Goal: Task Accomplishment & Management: Use online tool/utility

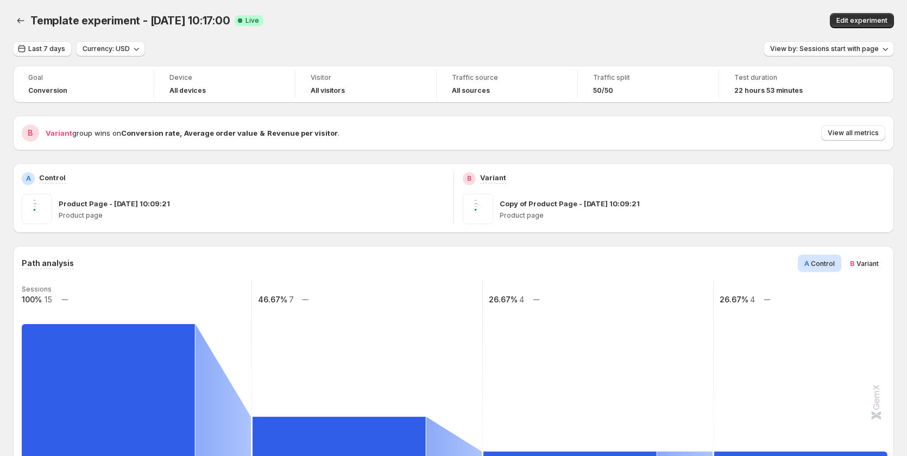
scroll to position [326, 0]
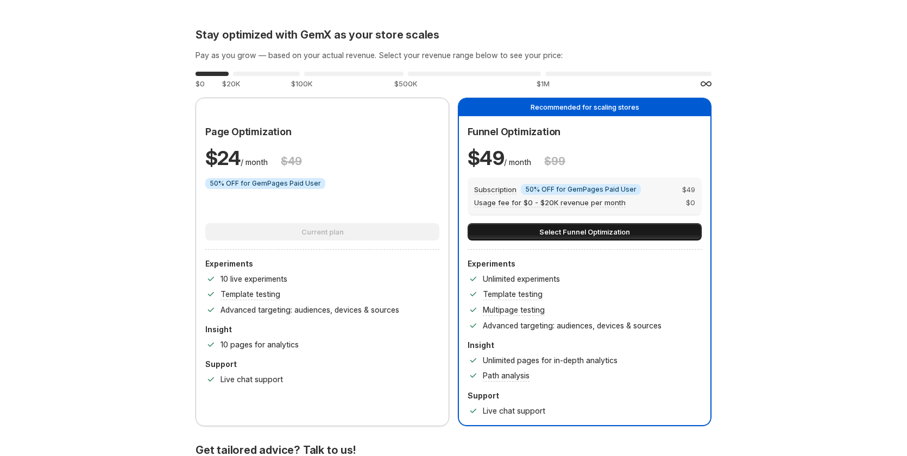
click at [591, 230] on span "Select Funnel Optimization" at bounding box center [584, 231] width 91 height 11
click at [582, 227] on span "Select Funnel Optimization" at bounding box center [584, 231] width 91 height 11
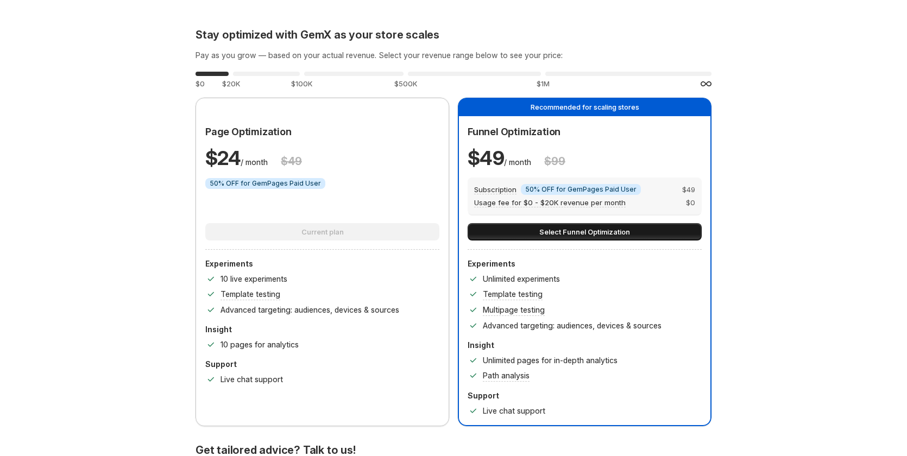
click at [582, 227] on span "Select Funnel Optimization" at bounding box center [584, 231] width 91 height 11
click at [582, 225] on button "Select Funnel Optimization" at bounding box center [584, 231] width 234 height 17
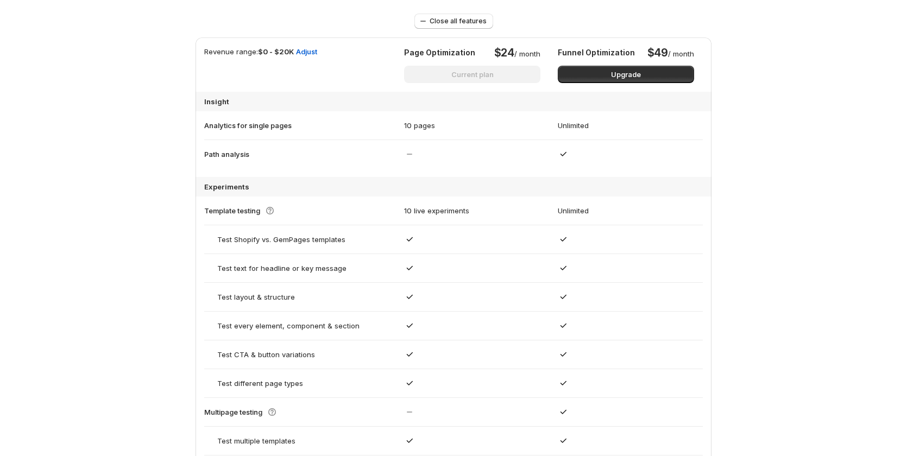
scroll to position [814, 0]
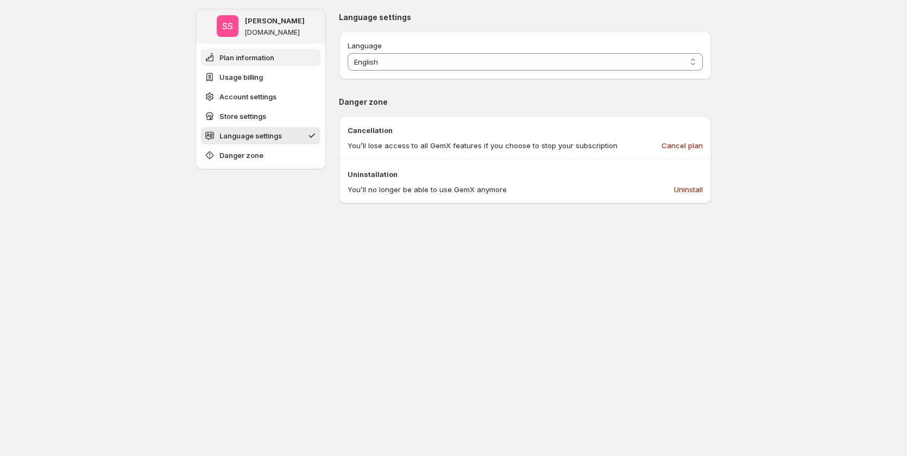
click at [253, 54] on span "Plan information" at bounding box center [246, 57] width 55 height 11
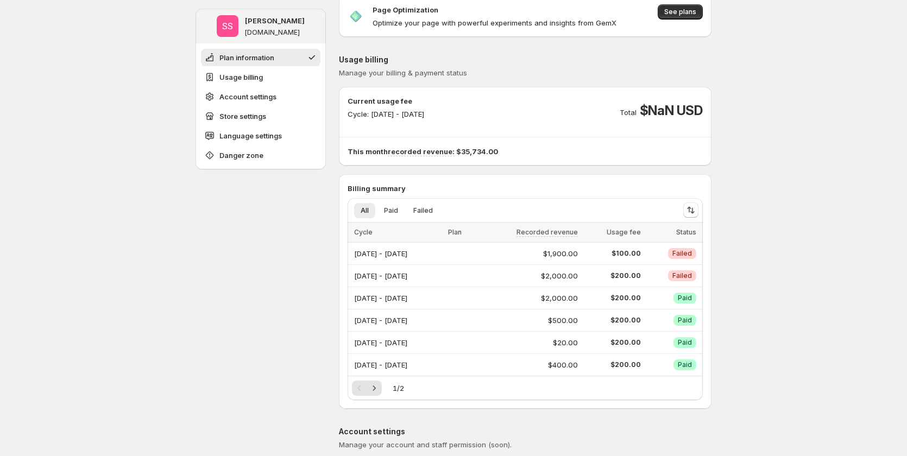
scroll to position [217, 0]
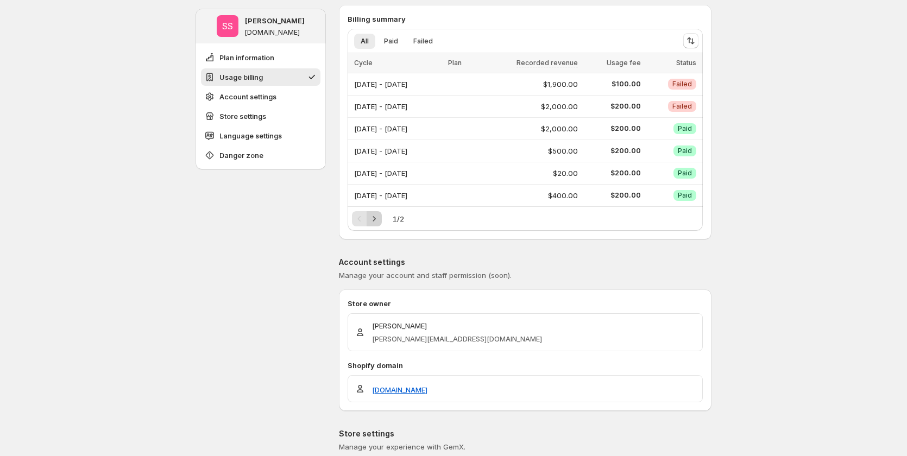
click at [382, 218] on button "Next" at bounding box center [373, 218] width 15 height 15
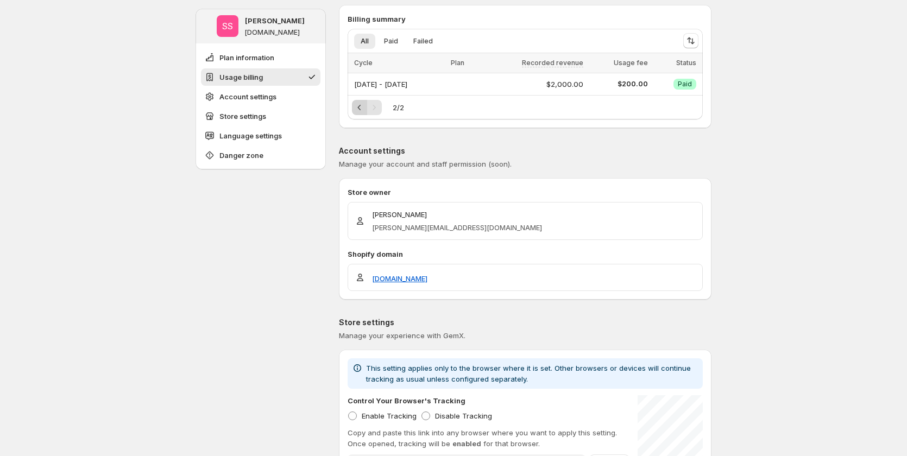
click at [361, 109] on icon "Previous" at bounding box center [359, 107] width 3 height 5
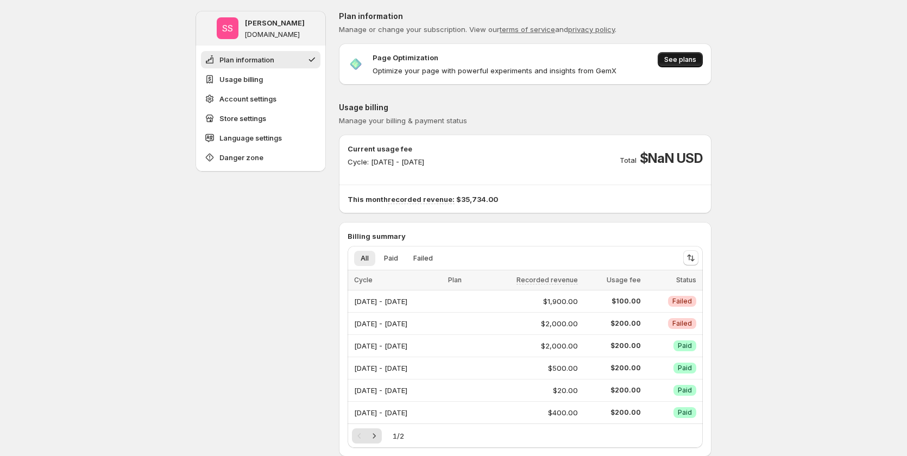
click at [675, 61] on span "See plans" at bounding box center [680, 59] width 32 height 9
click at [688, 56] on span "See plans" at bounding box center [680, 59] width 32 height 9
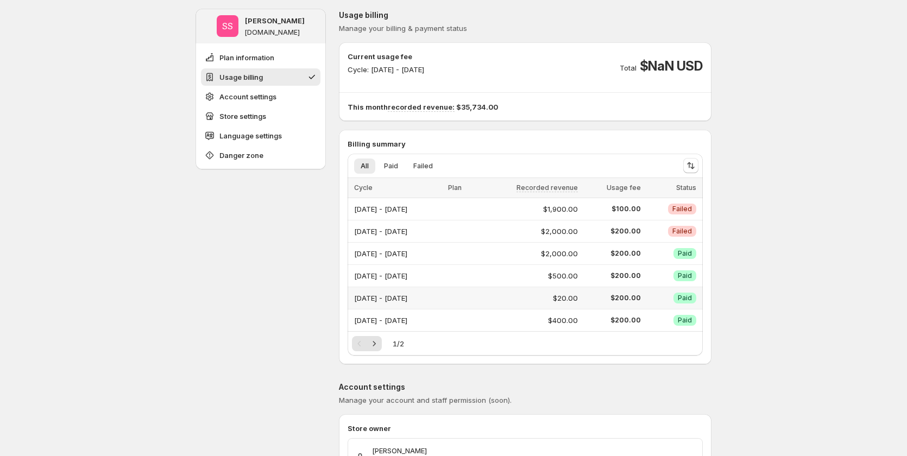
scroll to position [109, 0]
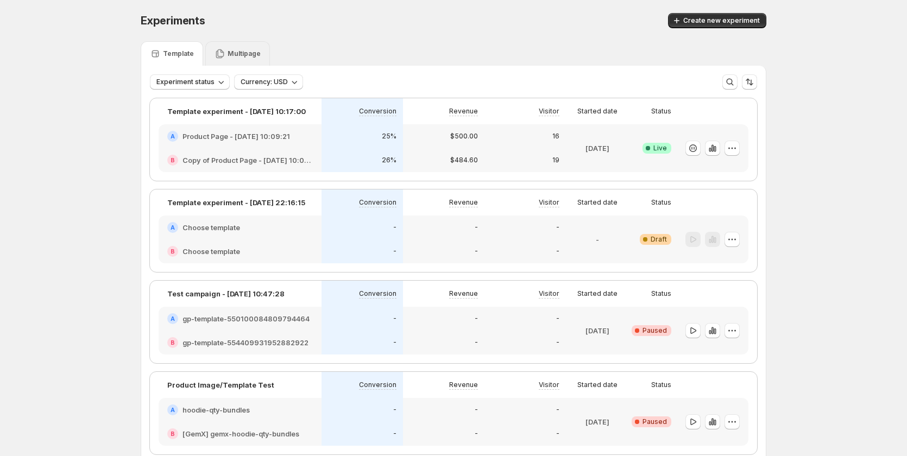
click at [244, 55] on p "Multipage" at bounding box center [243, 53] width 33 height 9
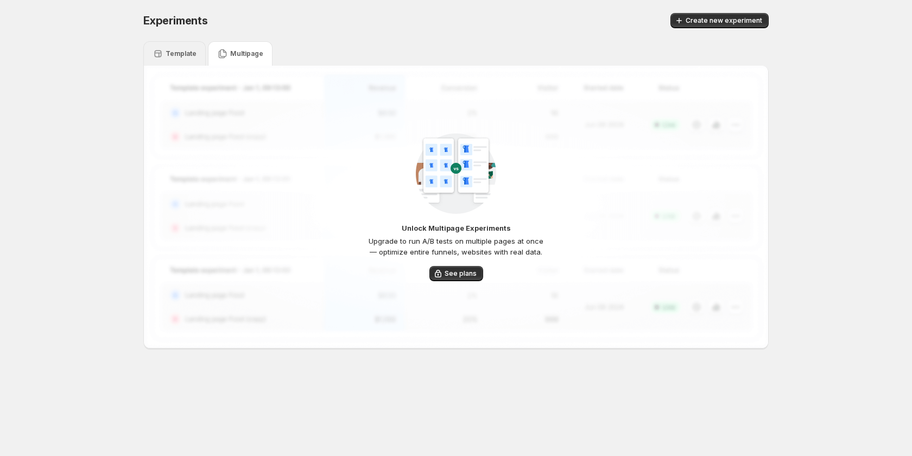
click at [183, 58] on p "Template" at bounding box center [181, 53] width 31 height 9
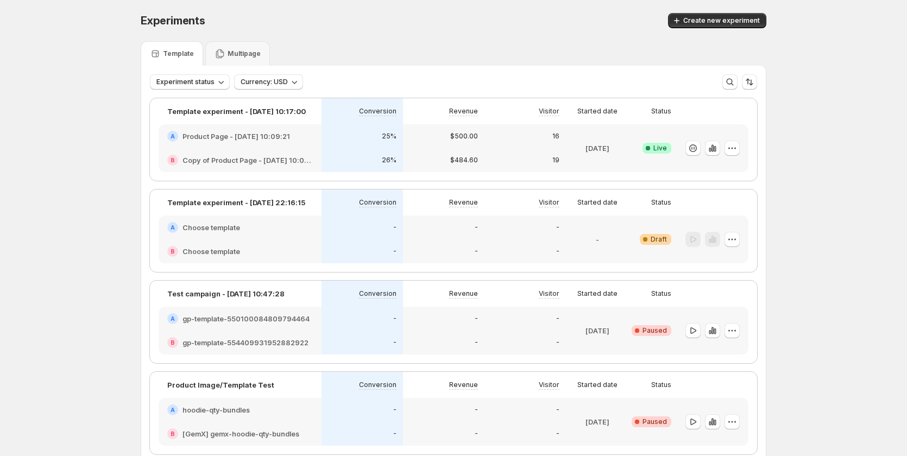
click at [346, 145] on div "25%" at bounding box center [361, 136] width 81 height 24
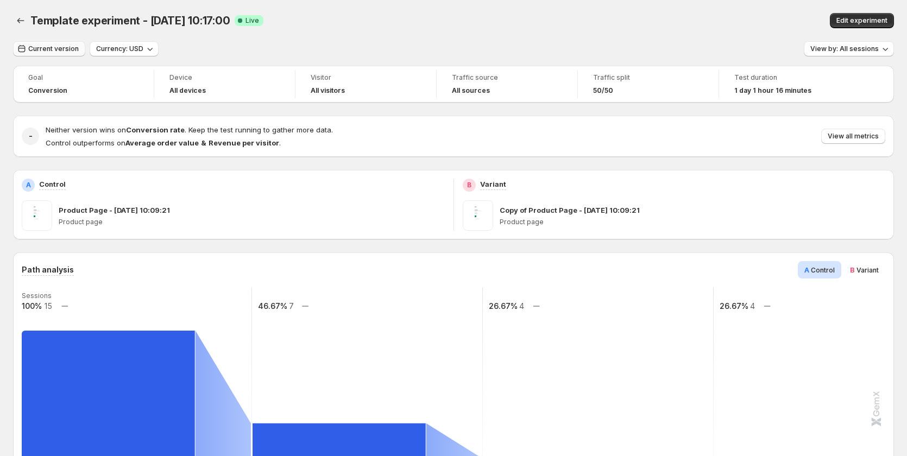
click at [65, 46] on span "Current version" at bounding box center [53, 49] width 50 height 9
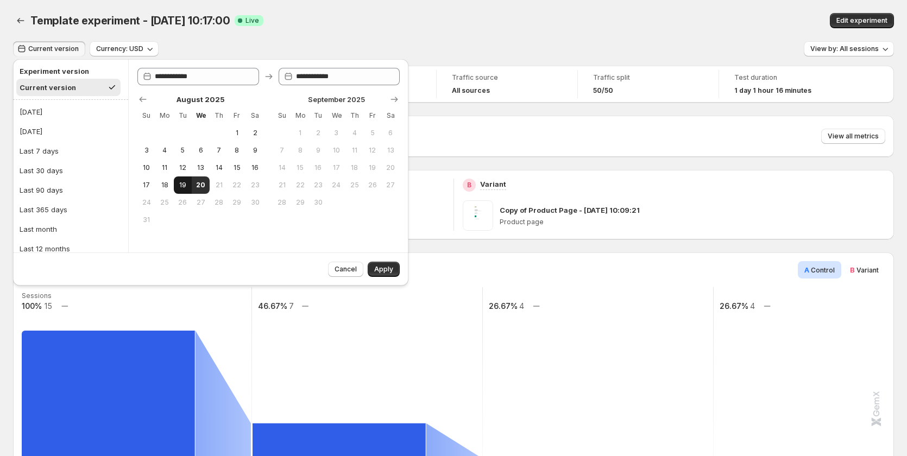
click at [182, 183] on span "19" at bounding box center [182, 185] width 9 height 9
click at [204, 189] on button "20" at bounding box center [201, 184] width 18 height 17
type input "**********"
click at [395, 268] on button "Apply" at bounding box center [383, 269] width 32 height 15
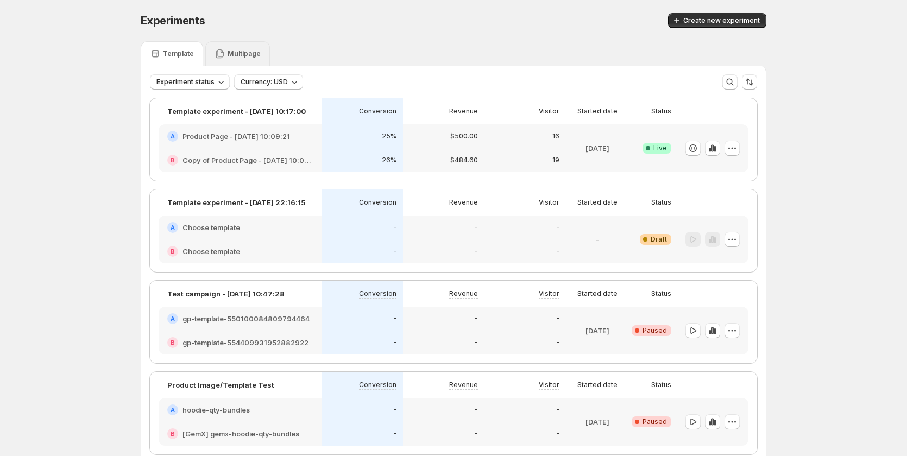
click at [236, 54] on p "Multipage" at bounding box center [243, 53] width 33 height 9
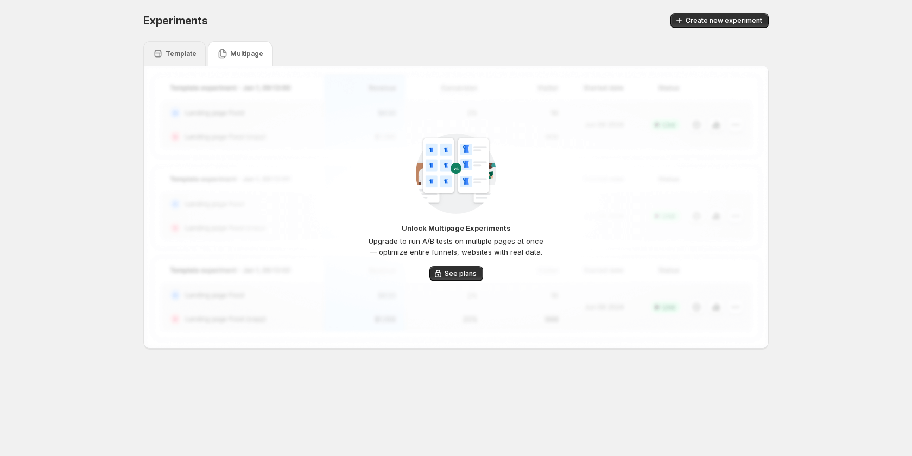
click at [182, 45] on div "Template" at bounding box center [174, 53] width 62 height 24
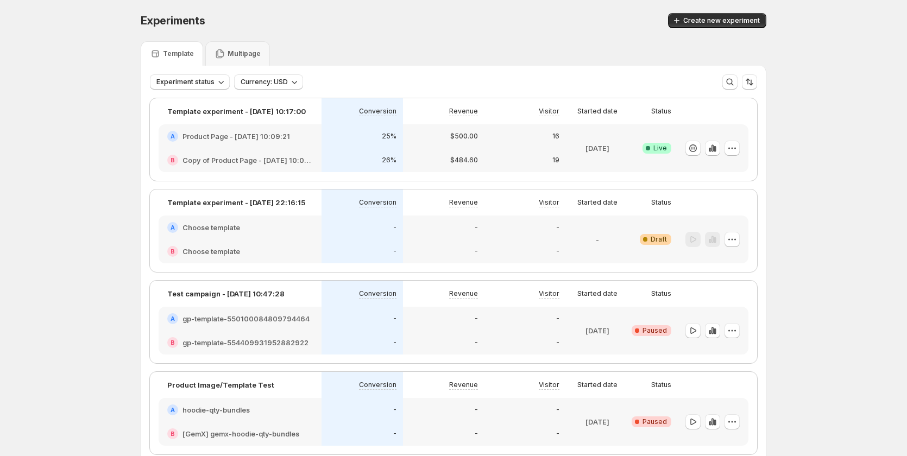
drag, startPoint x: 703, startPoint y: 19, endPoint x: 663, endPoint y: 42, distance: 45.7
click at [703, 18] on span "Create new experiment" at bounding box center [721, 20] width 77 height 9
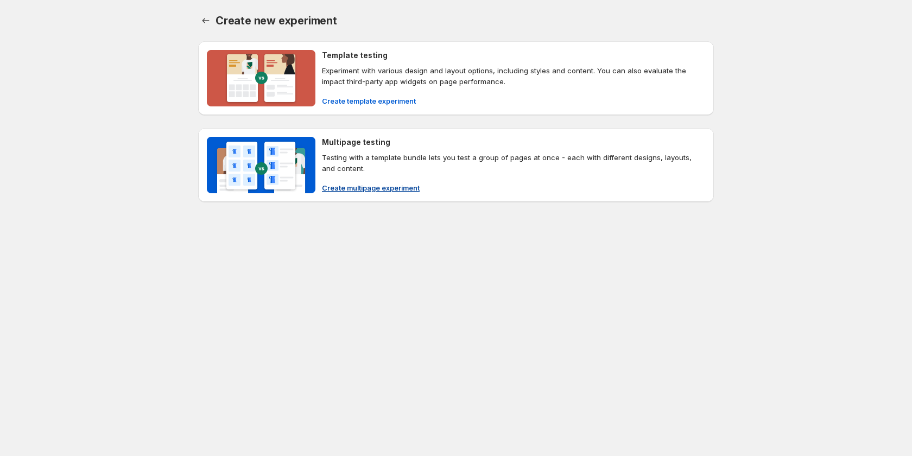
click at [360, 185] on span "Create multipage experiment" at bounding box center [371, 187] width 98 height 11
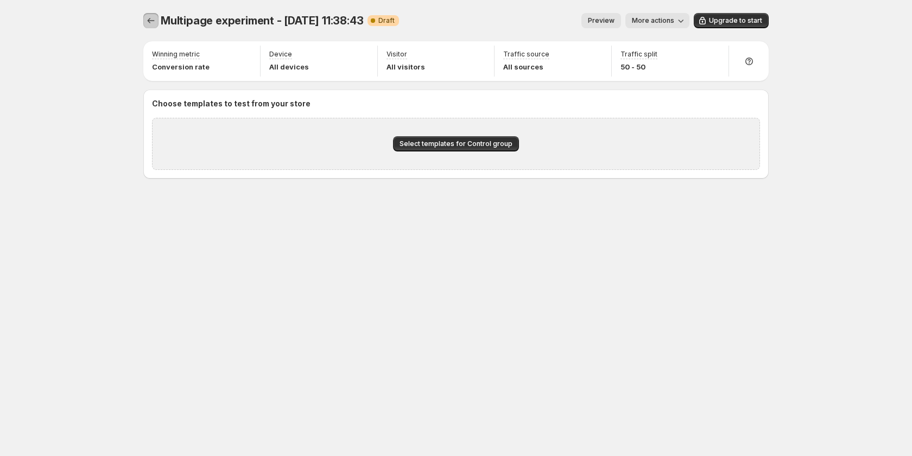
click at [151, 19] on icon "Experiments" at bounding box center [150, 20] width 11 height 11
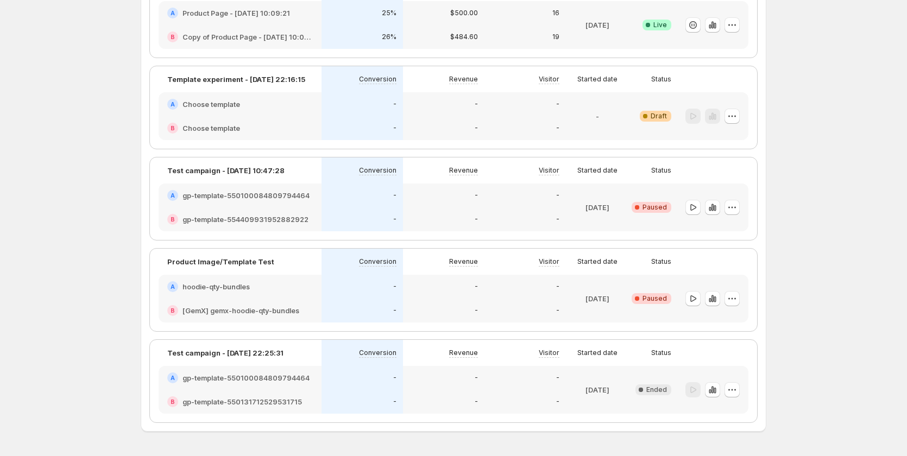
scroll to position [157, 0]
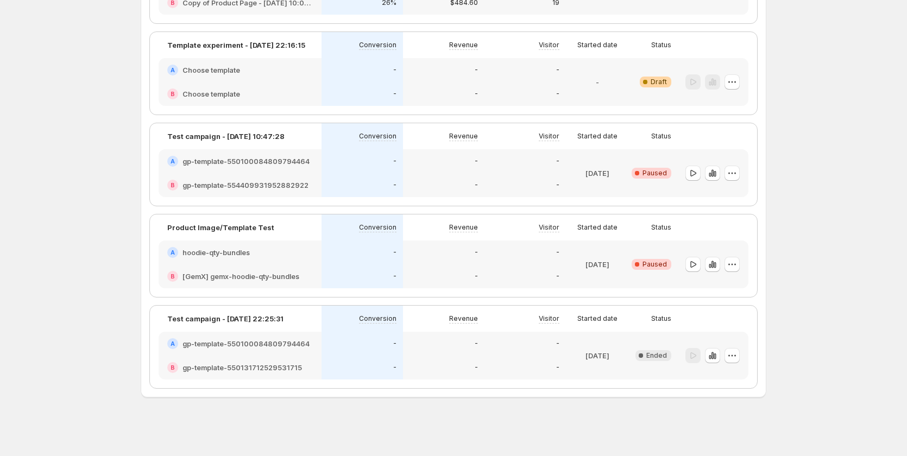
click at [79, 28] on div "Experiments. This page is ready Experiments Create new experiment Template Mult…" at bounding box center [453, 149] width 907 height 613
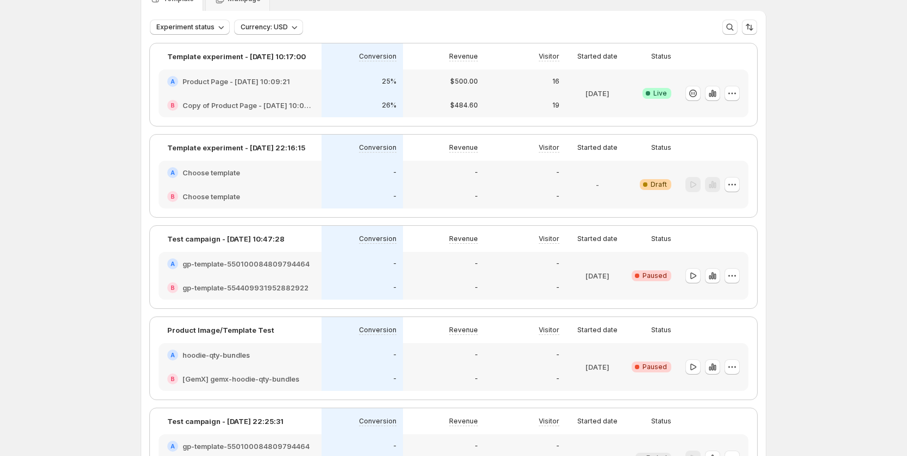
scroll to position [0, 0]
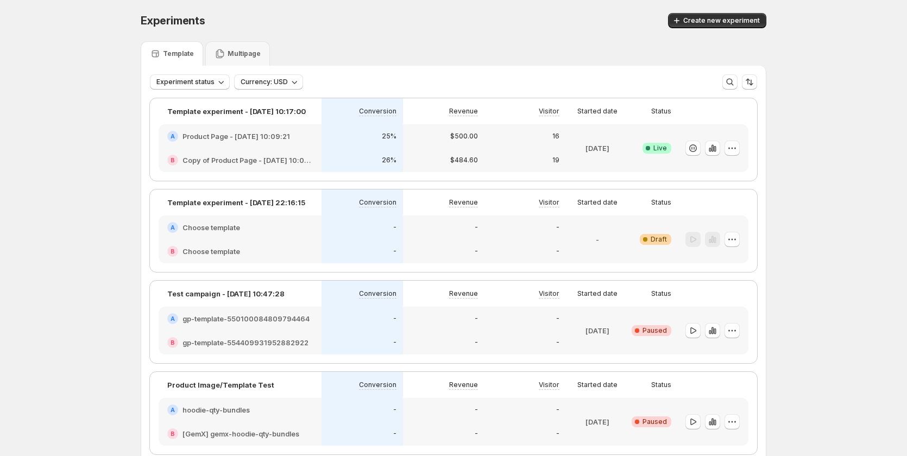
click at [321, 139] on div "A Product Page - Aug 19, 10:09:21" at bounding box center [240, 136] width 163 height 24
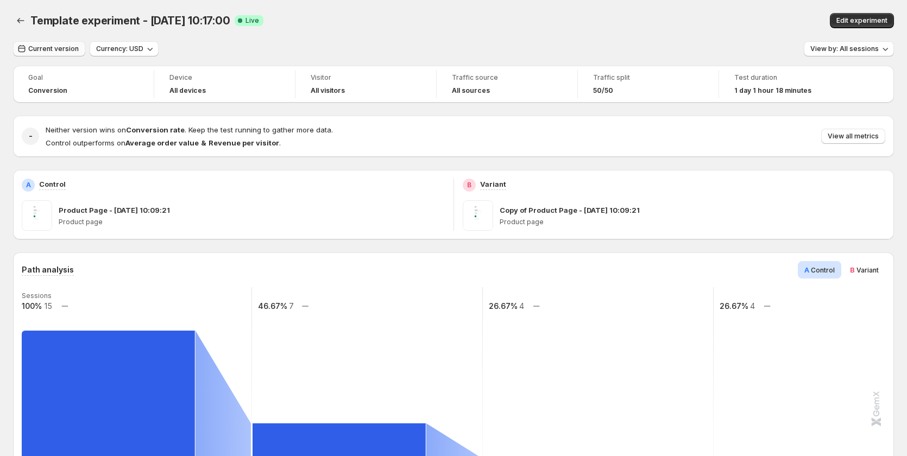
click at [39, 49] on span "Current version" at bounding box center [53, 49] width 50 height 9
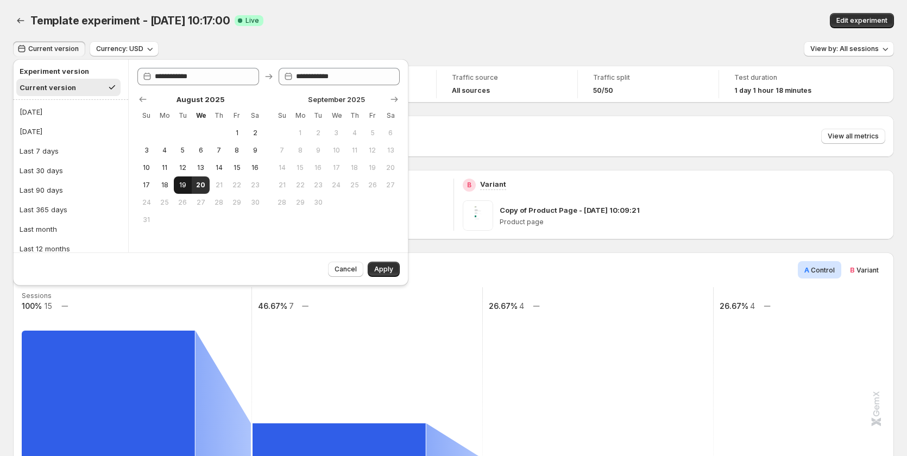
click at [178, 183] on span "19" at bounding box center [182, 185] width 9 height 9
click at [197, 185] on span "20" at bounding box center [200, 185] width 9 height 9
type input "**********"
click at [373, 270] on button "Apply" at bounding box center [383, 269] width 32 height 15
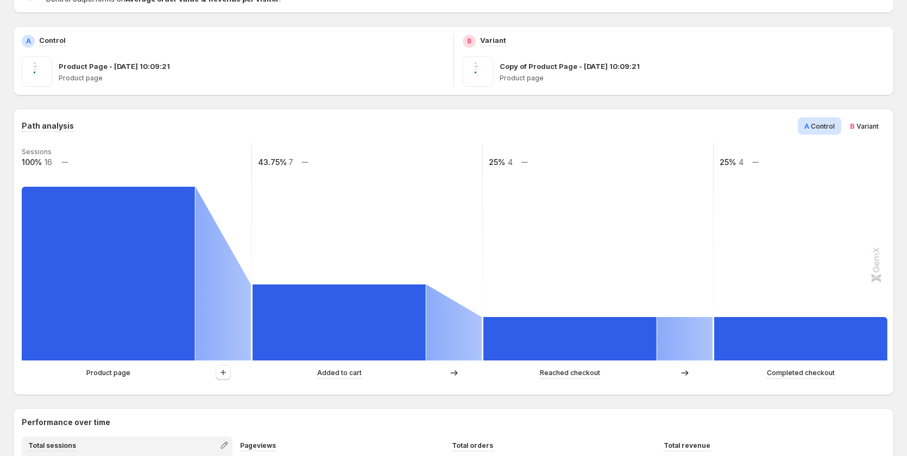
scroll to position [163, 0]
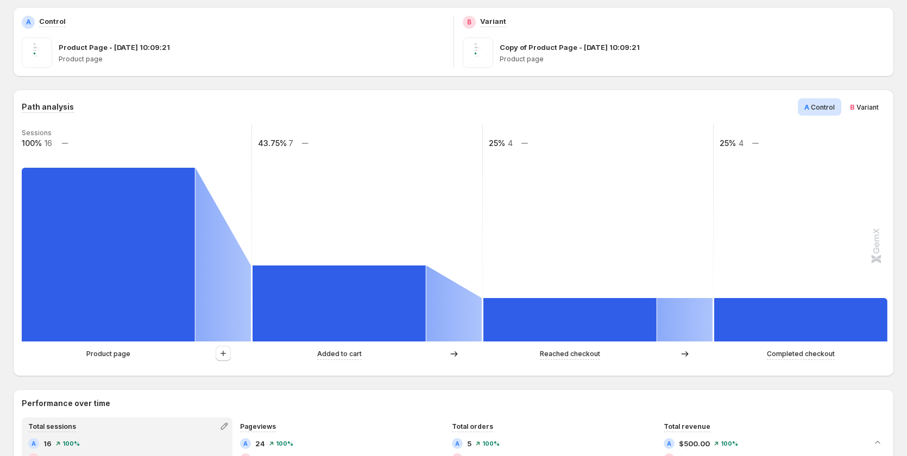
click at [868, 111] on span "B Variant" at bounding box center [864, 107] width 29 height 11
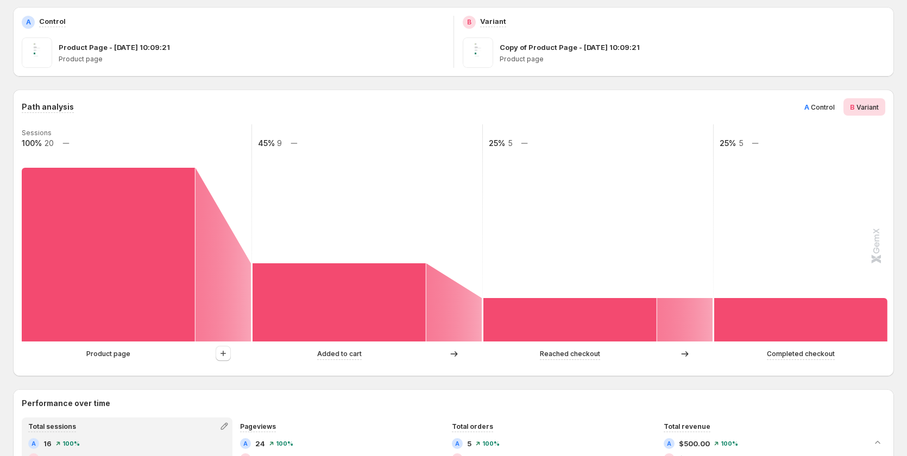
click at [790, 105] on div "Path analysis A Control B Variant" at bounding box center [453, 106] width 863 height 17
click at [819, 106] on span "Control" at bounding box center [822, 107] width 24 height 8
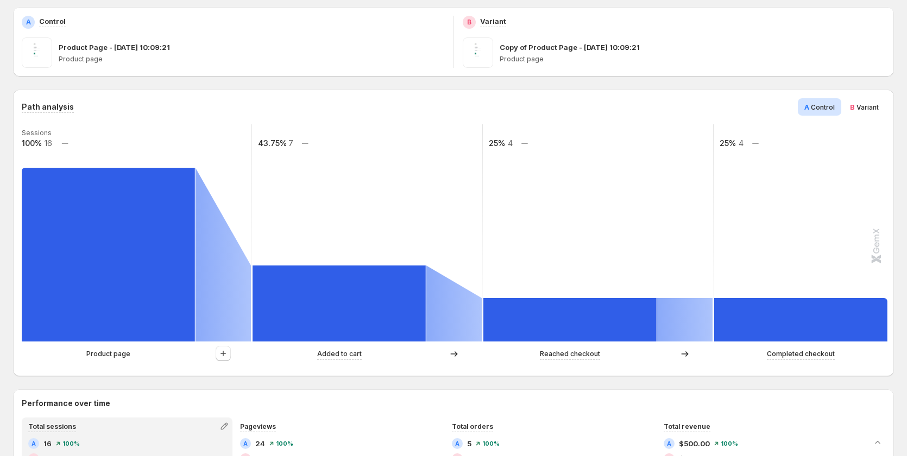
click at [865, 111] on span "Variant" at bounding box center [867, 107] width 22 height 8
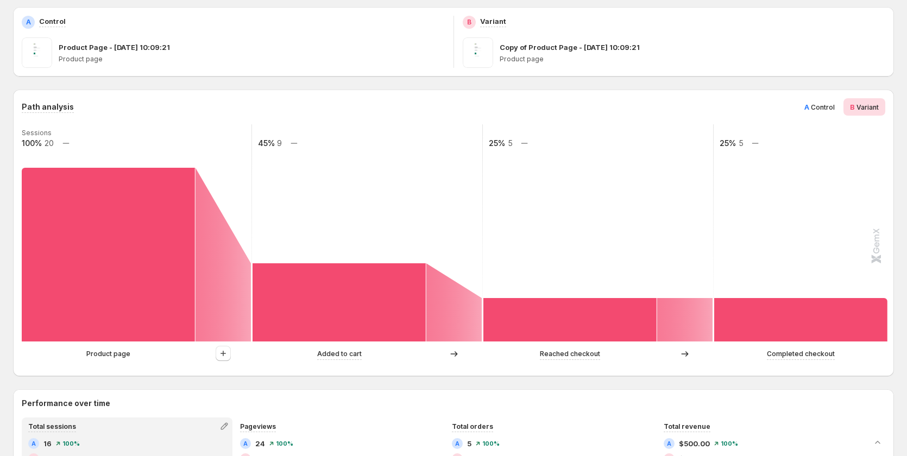
click at [826, 110] on span "Control" at bounding box center [822, 107] width 24 height 8
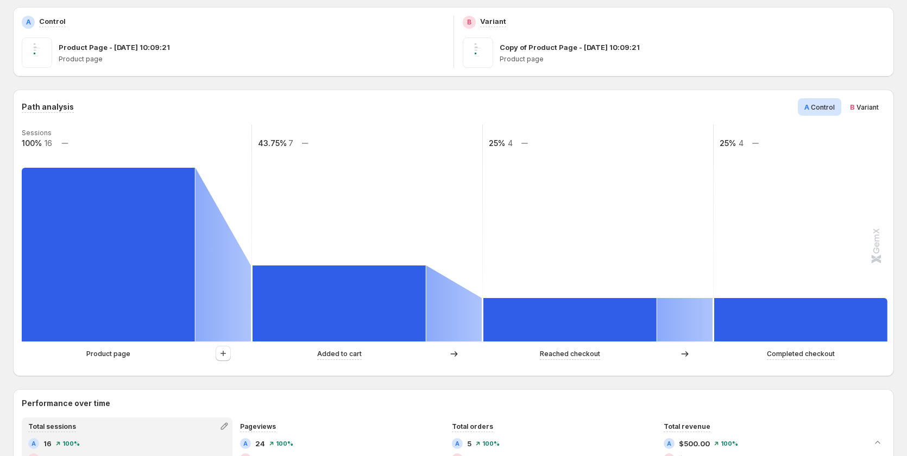
click at [854, 105] on div "B Variant" at bounding box center [864, 106] width 42 height 17
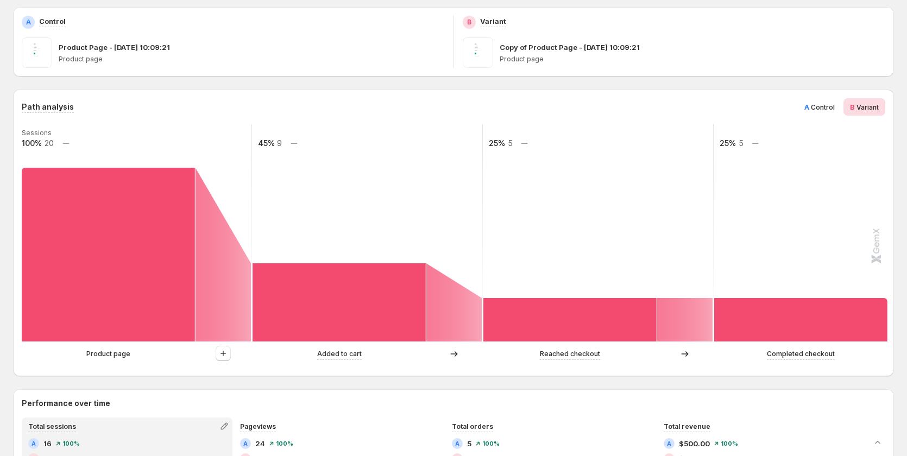
click at [809, 103] on div "A Control" at bounding box center [818, 106] width 43 height 17
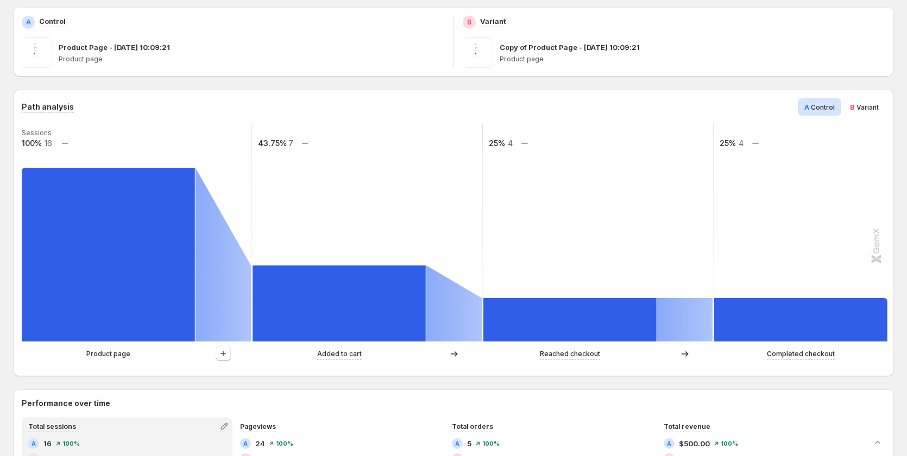
click at [854, 101] on div "B Variant" at bounding box center [864, 106] width 42 height 17
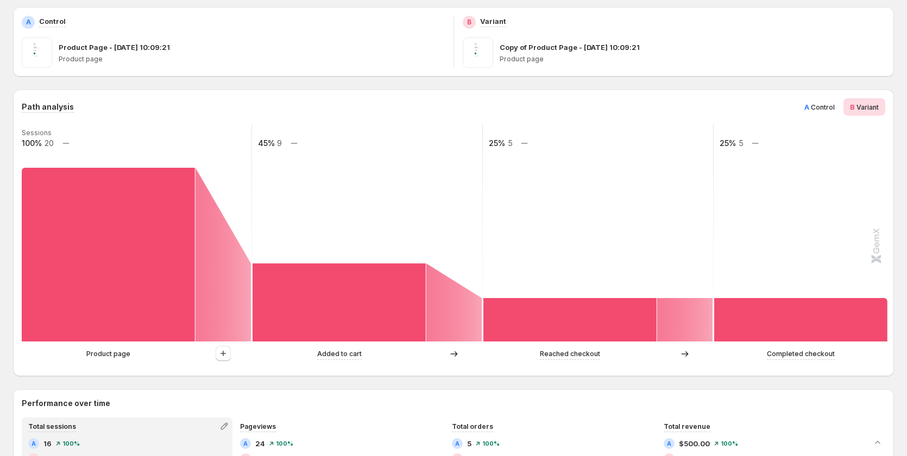
click at [809, 104] on span "A" at bounding box center [806, 107] width 5 height 9
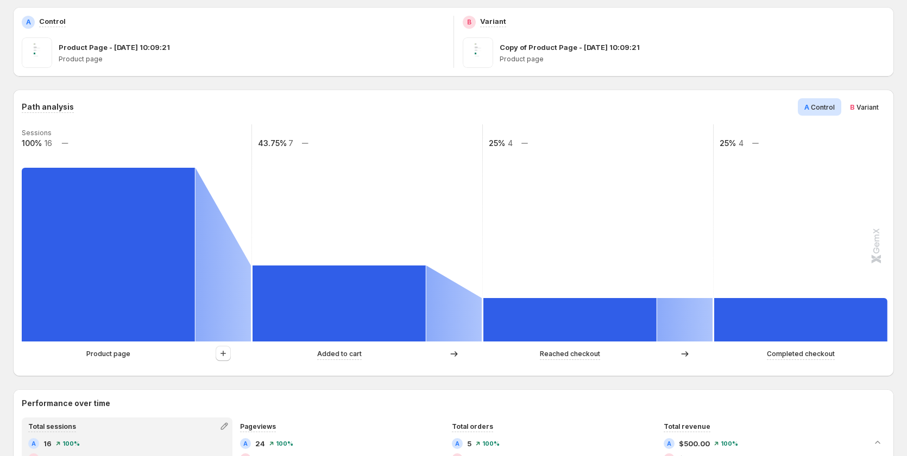
click at [854, 104] on span "B" at bounding box center [852, 107] width 5 height 9
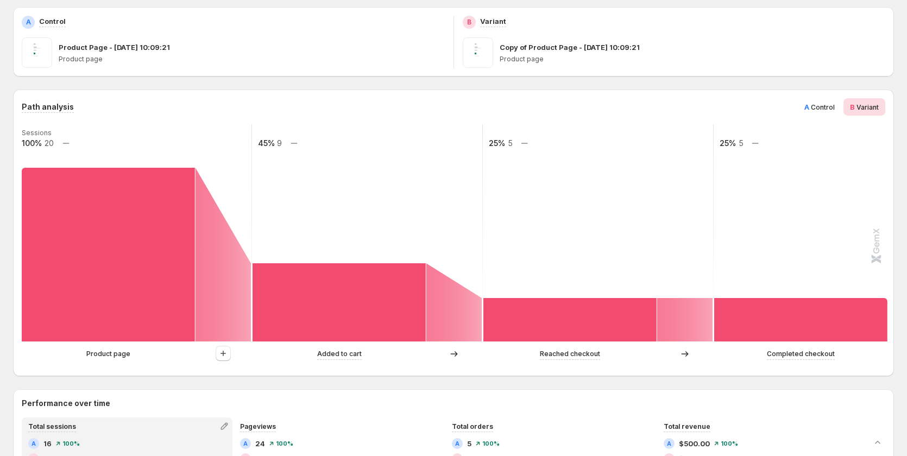
click at [809, 106] on span "A" at bounding box center [806, 107] width 5 height 9
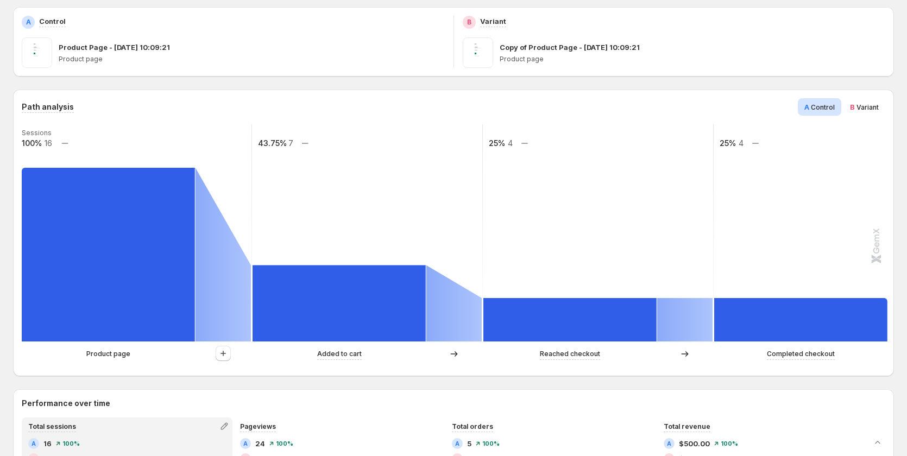
click at [862, 110] on span "Variant" at bounding box center [867, 107] width 22 height 8
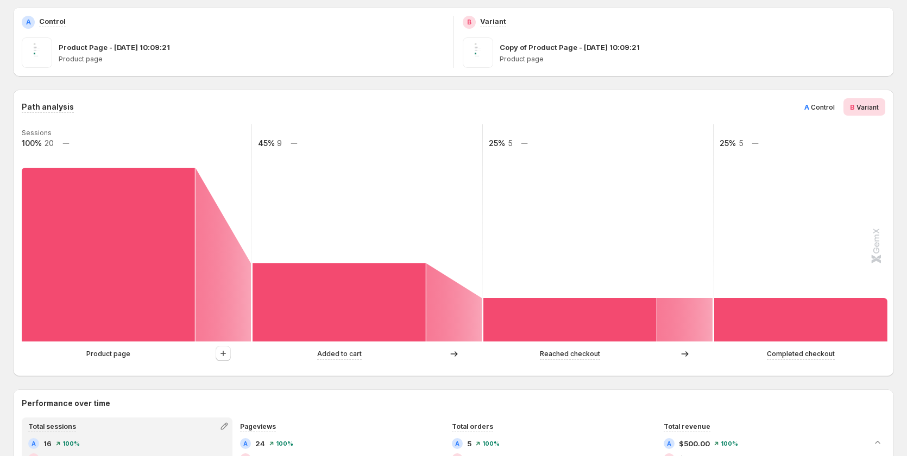
click at [809, 110] on span "A" at bounding box center [806, 107] width 5 height 9
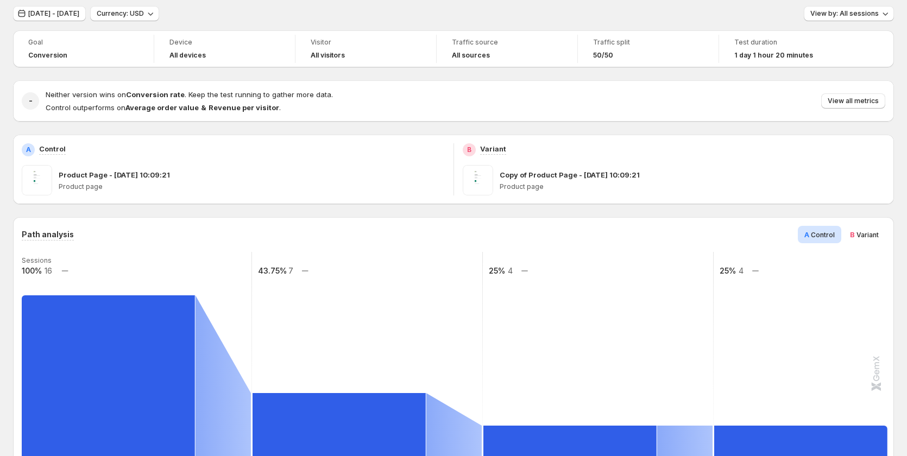
scroll to position [0, 0]
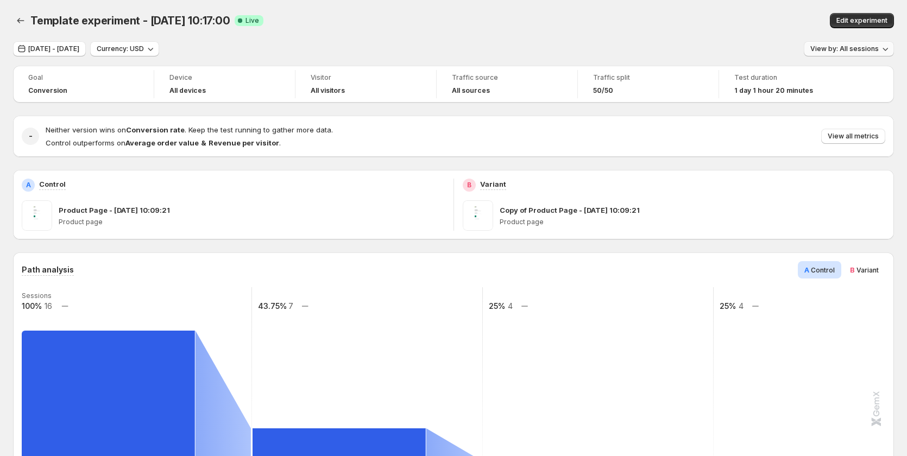
click at [842, 49] on span "View by: All sessions" at bounding box center [844, 49] width 68 height 9
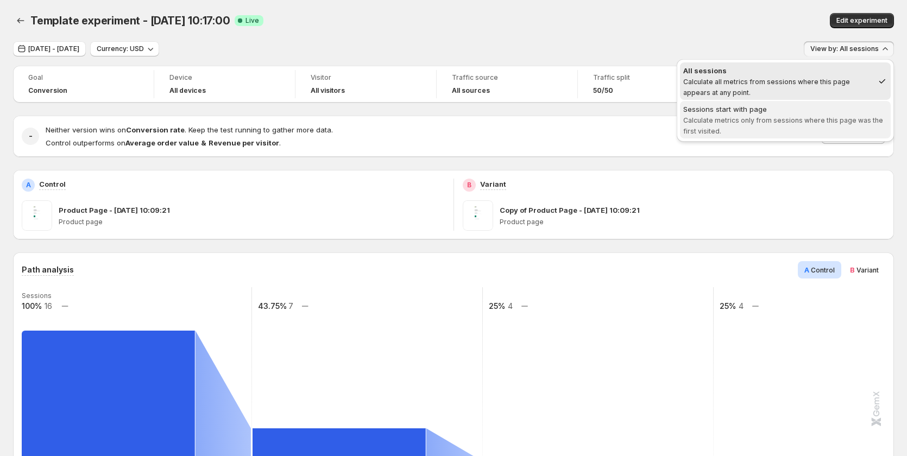
click at [833, 109] on div "Sessions start with page" at bounding box center [785, 109] width 204 height 11
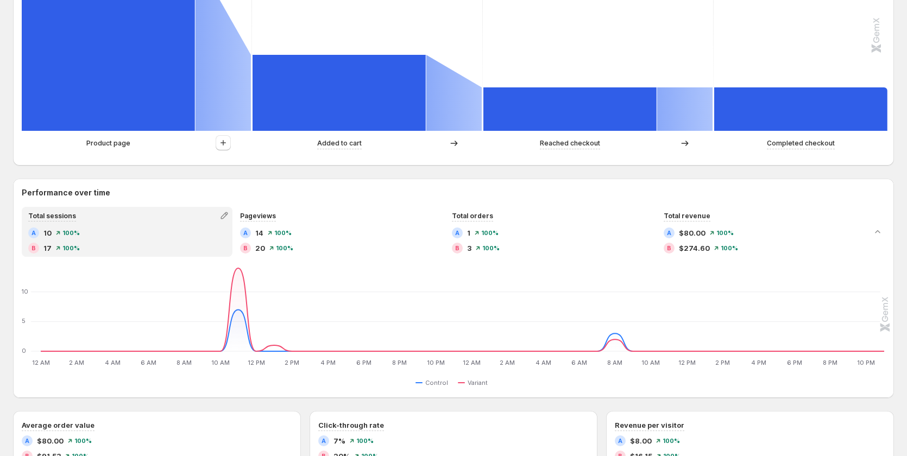
scroll to position [380, 0]
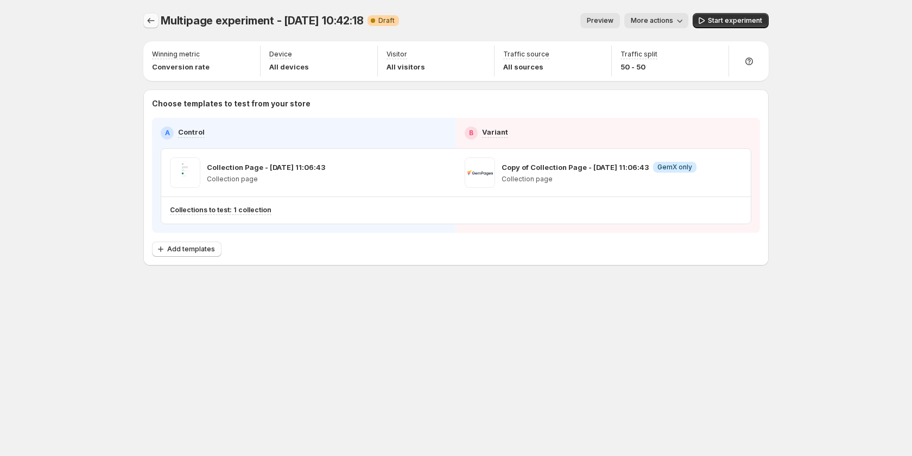
click at [151, 20] on icon "Experiments" at bounding box center [150, 20] width 11 height 11
